Goal: Obtain resource: Download file/media

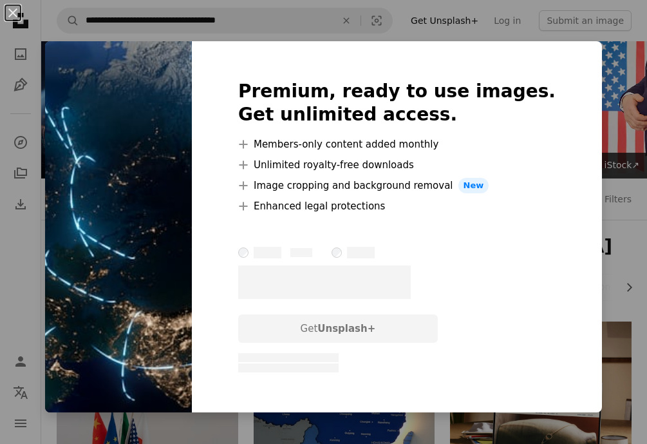
scroll to position [4979, 0]
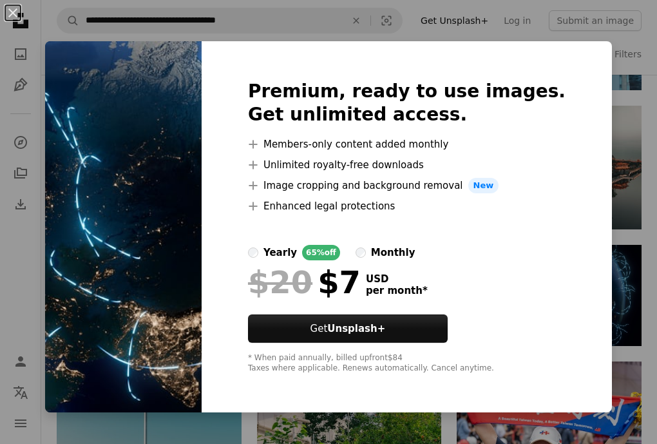
click at [638, 180] on div "An X shape Premium, ready to use images. Get unlimited access. A plus sign Memb…" at bounding box center [328, 222] width 657 height 444
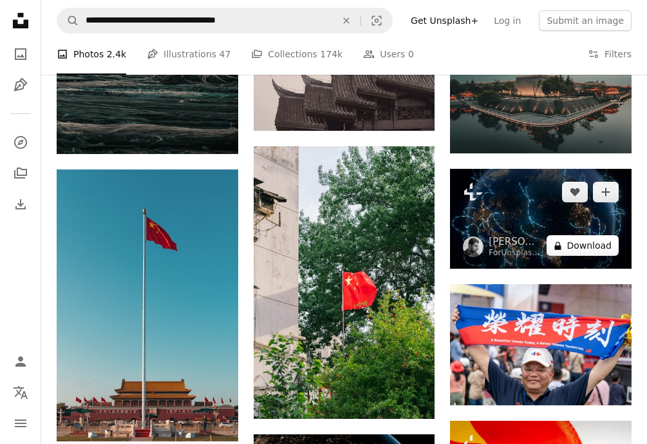
click at [601, 241] on button "A lock Download" at bounding box center [583, 245] width 72 height 21
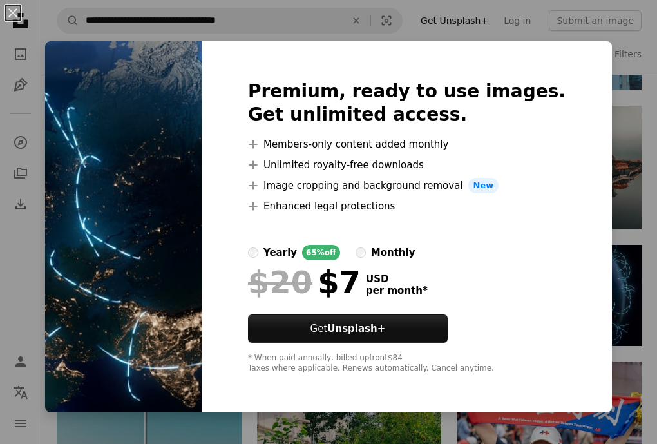
click at [639, 253] on div "An X shape Premium, ready to use images. Get unlimited access. A plus sign Memb…" at bounding box center [328, 222] width 657 height 444
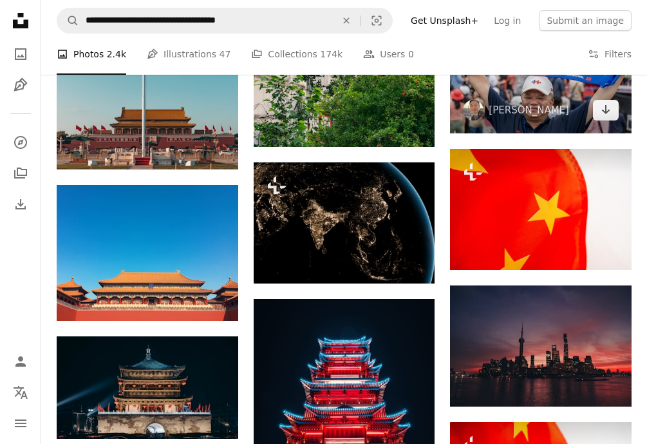
scroll to position [5252, 0]
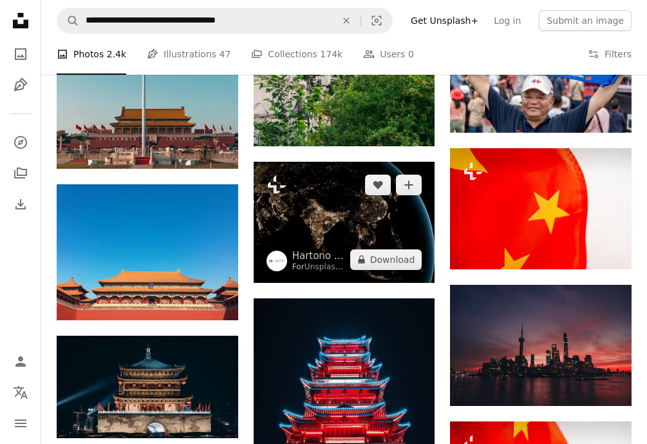
drag, startPoint x: 296, startPoint y: 225, endPoint x: 305, endPoint y: 229, distance: 10.7
click at [305, 229] on img at bounding box center [345, 222] width 182 height 121
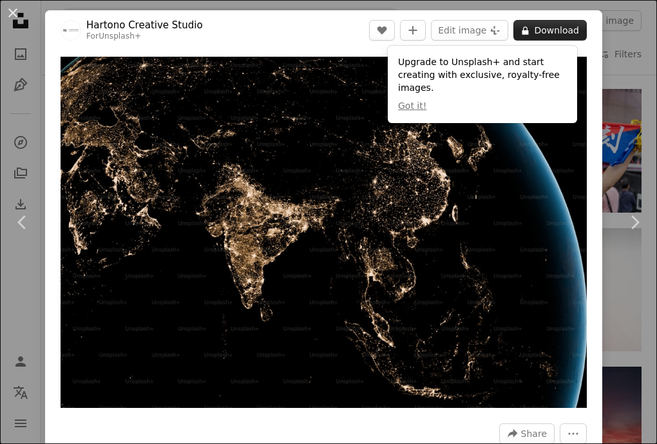
click at [541, 33] on button "A lock Download" at bounding box center [549, 30] width 73 height 21
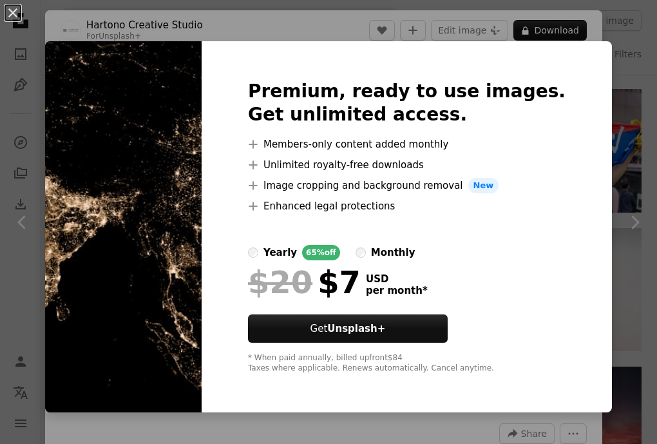
click at [632, 128] on div "An X shape Premium, ready to use images. Get unlimited access. A plus sign Memb…" at bounding box center [328, 222] width 657 height 444
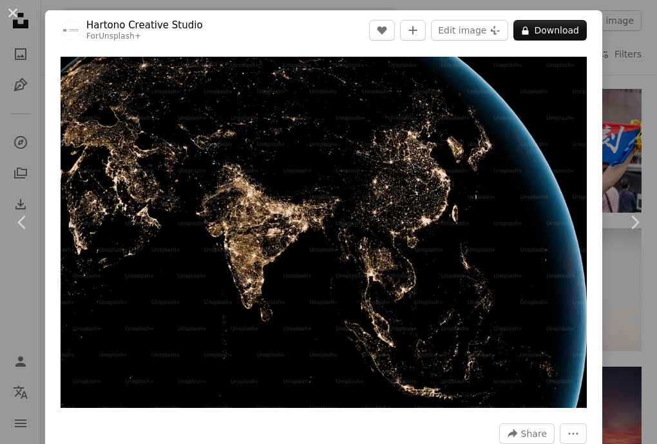
click at [619, 43] on div "An X shape Chevron left Chevron right Hartono Creative Studio For Unsplash+ A h…" at bounding box center [328, 222] width 657 height 444
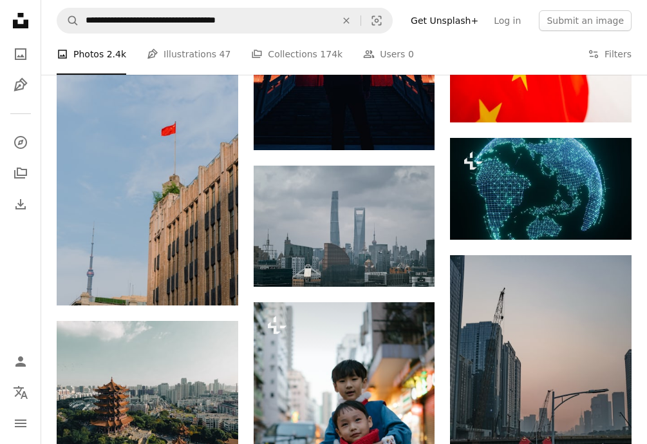
scroll to position [5681, 0]
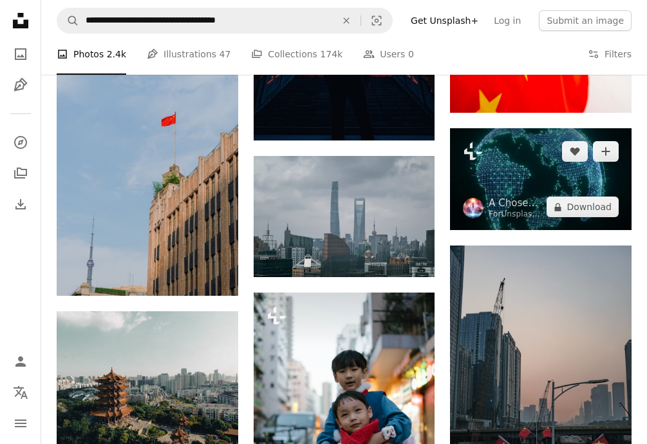
click at [545, 179] on img at bounding box center [541, 179] width 182 height 102
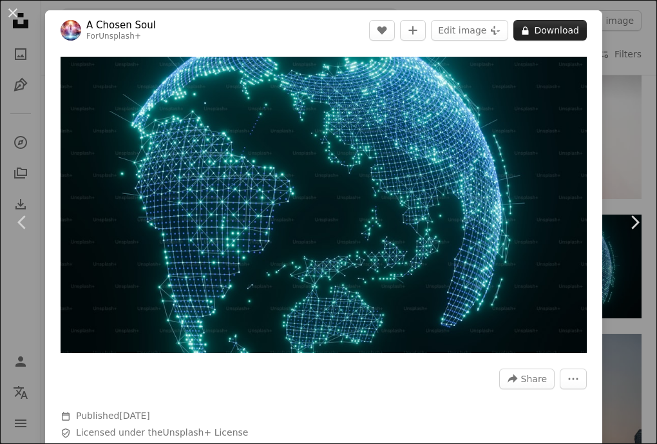
click at [536, 29] on button "A lock Download" at bounding box center [549, 30] width 73 height 21
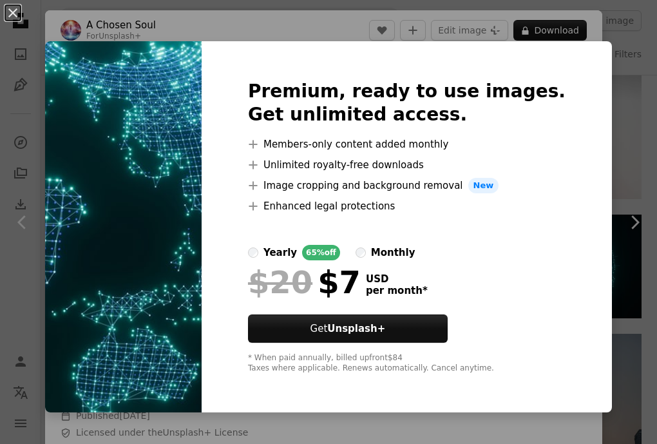
click at [33, 101] on div "An X shape Premium, ready to use images. Get unlimited access. A plus sign Memb…" at bounding box center [328, 222] width 657 height 444
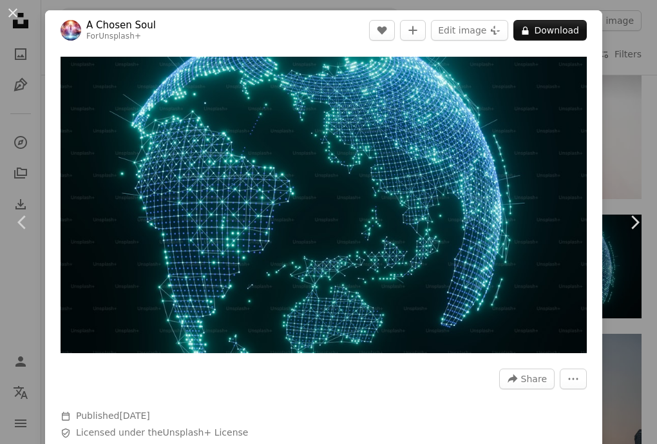
click at [15, 15] on button "An X shape" at bounding box center [12, 12] width 15 height 15
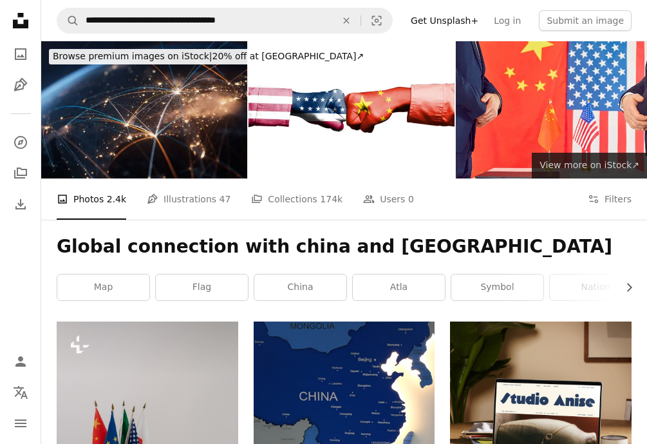
click at [590, 156] on link "View more ↗ View more on iStock ↗" at bounding box center [589, 166] width 115 height 26
click at [202, 106] on img at bounding box center [144, 109] width 206 height 137
